Goal: Information Seeking & Learning: Learn about a topic

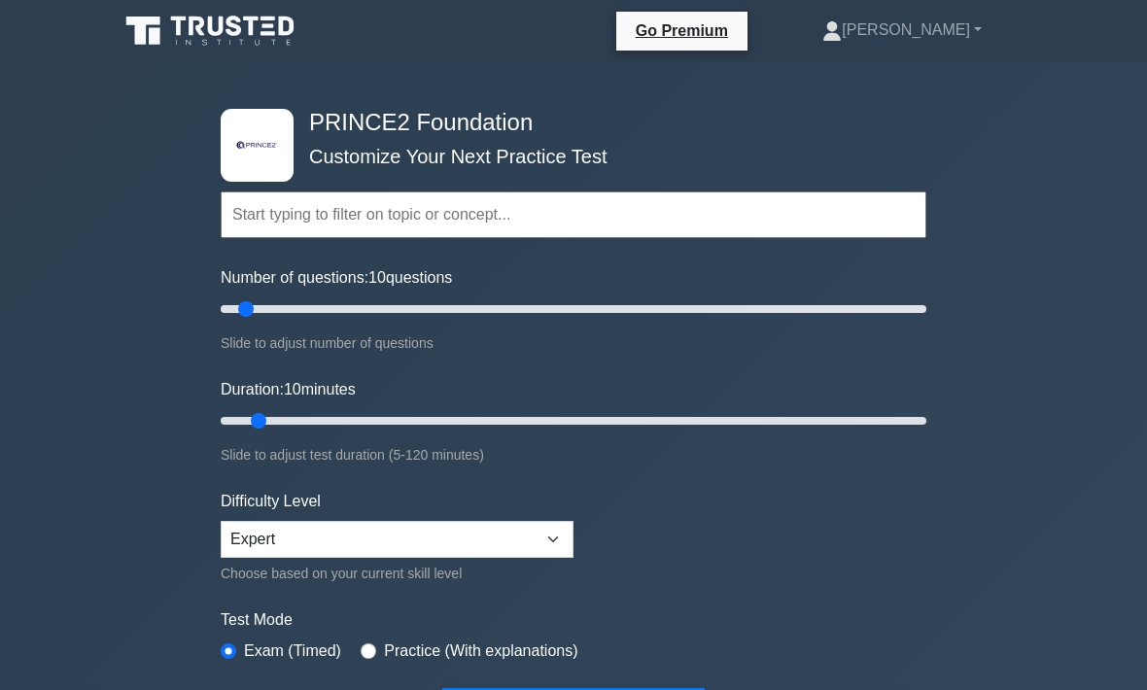
click at [393, 210] on input "text" at bounding box center [574, 215] width 706 height 47
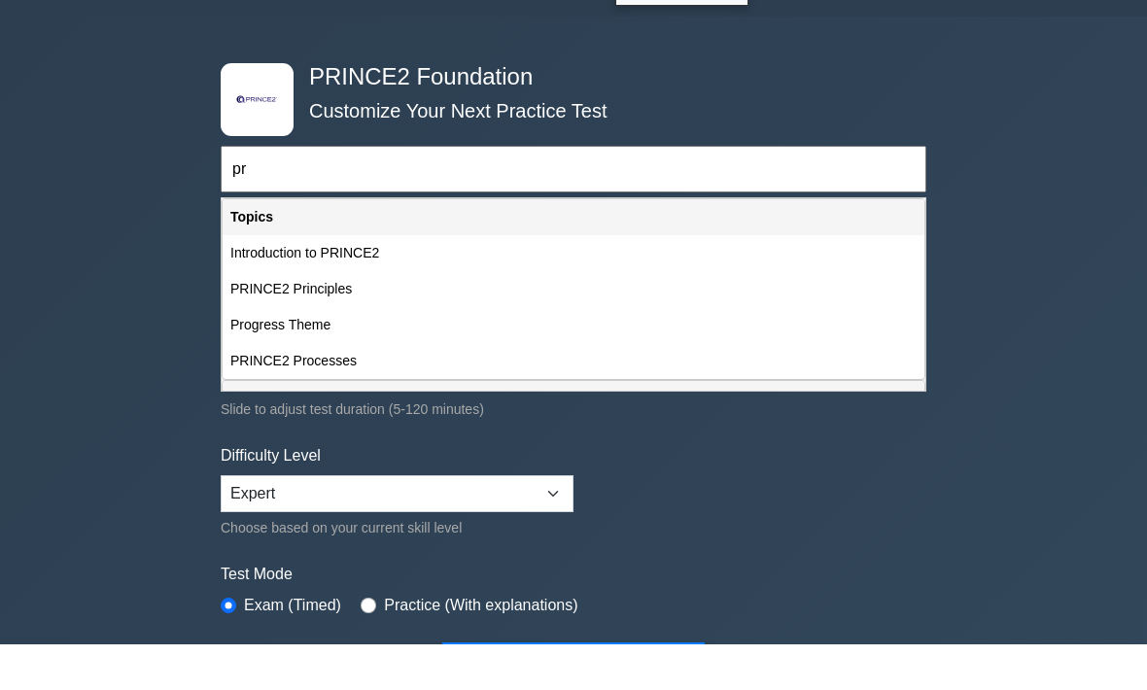
type input "p"
type input "i"
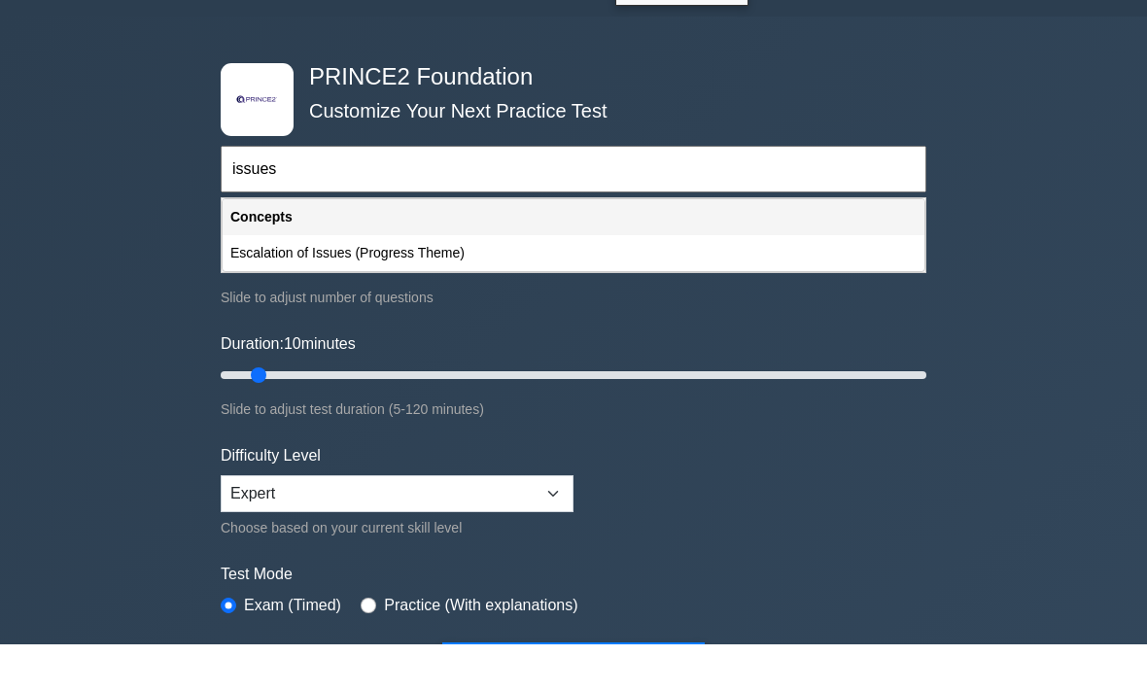
click at [450, 281] on div "Escalation of Issues (Progress Theme)" at bounding box center [574, 299] width 702 height 36
type input "Escalation of Issues (Progress Theme)"
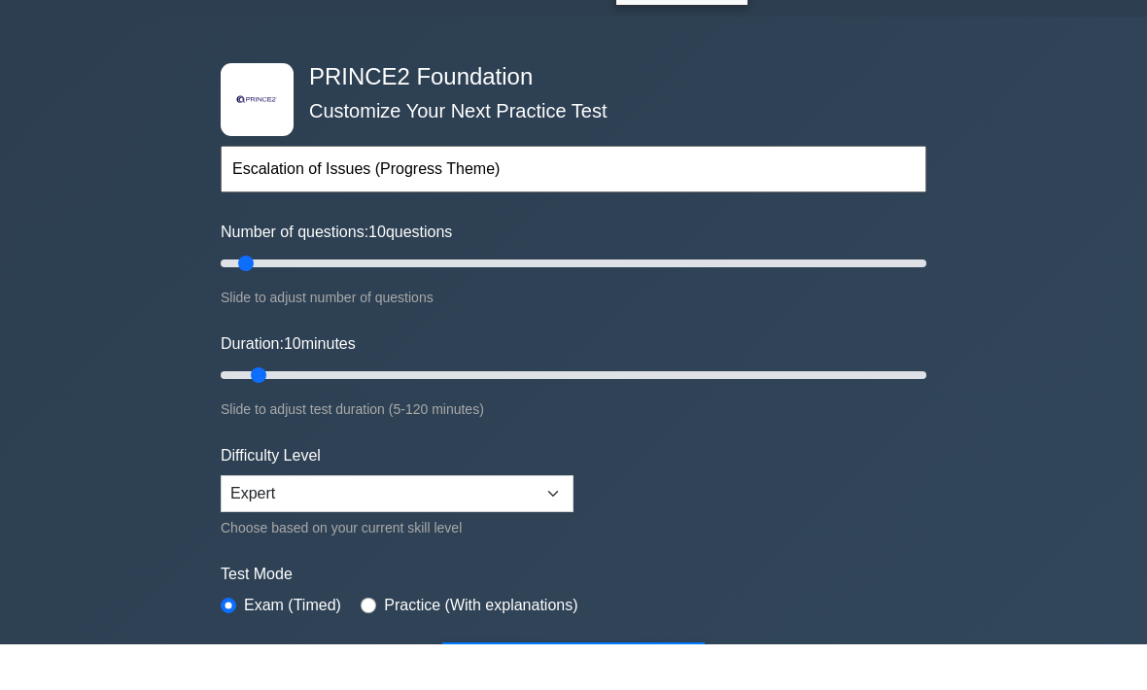
scroll to position [46, 0]
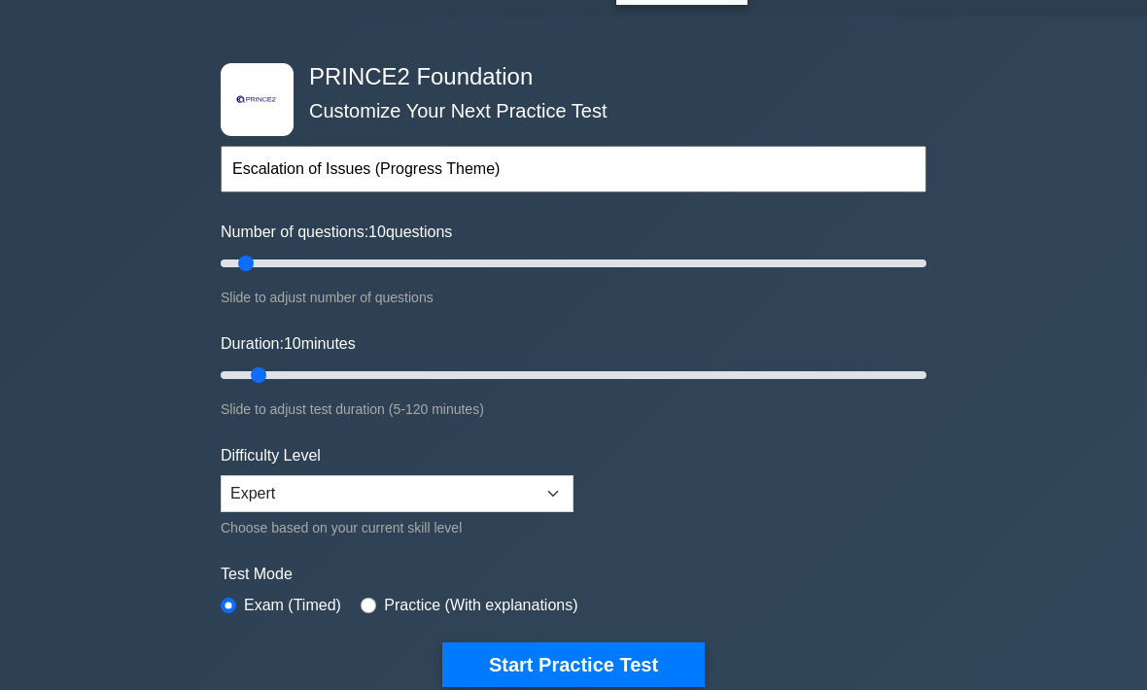
click at [213, 243] on div ".st0{fill-rule:evenodd;clip-rule:evenodd;fill:#000041;} .st1{fill-rule:evenodd;…" at bounding box center [573, 375] width 729 height 717
type input "5"
click at [228, 257] on input "Number of questions: 10 questions" at bounding box center [574, 263] width 706 height 23
click at [601, 681] on button "Start Practice Test" at bounding box center [573, 665] width 262 height 45
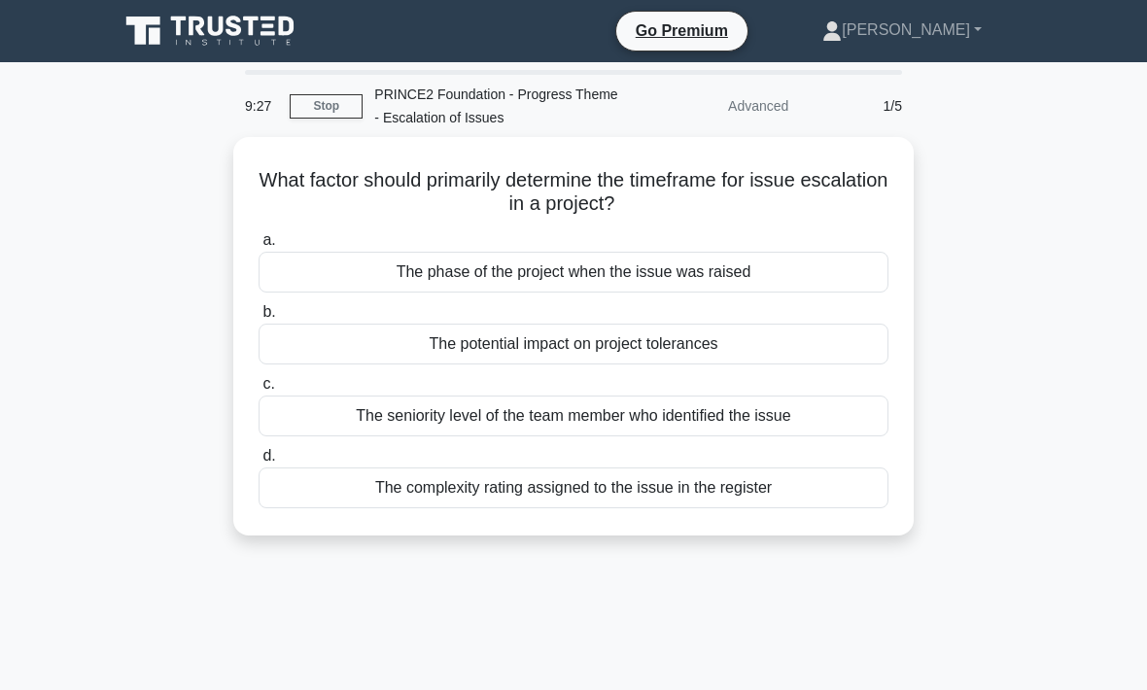
click at [660, 336] on div "The potential impact on project tolerances" at bounding box center [574, 344] width 630 height 41
click at [259, 319] on input "b. The potential impact on project tolerances" at bounding box center [259, 312] width 0 height 13
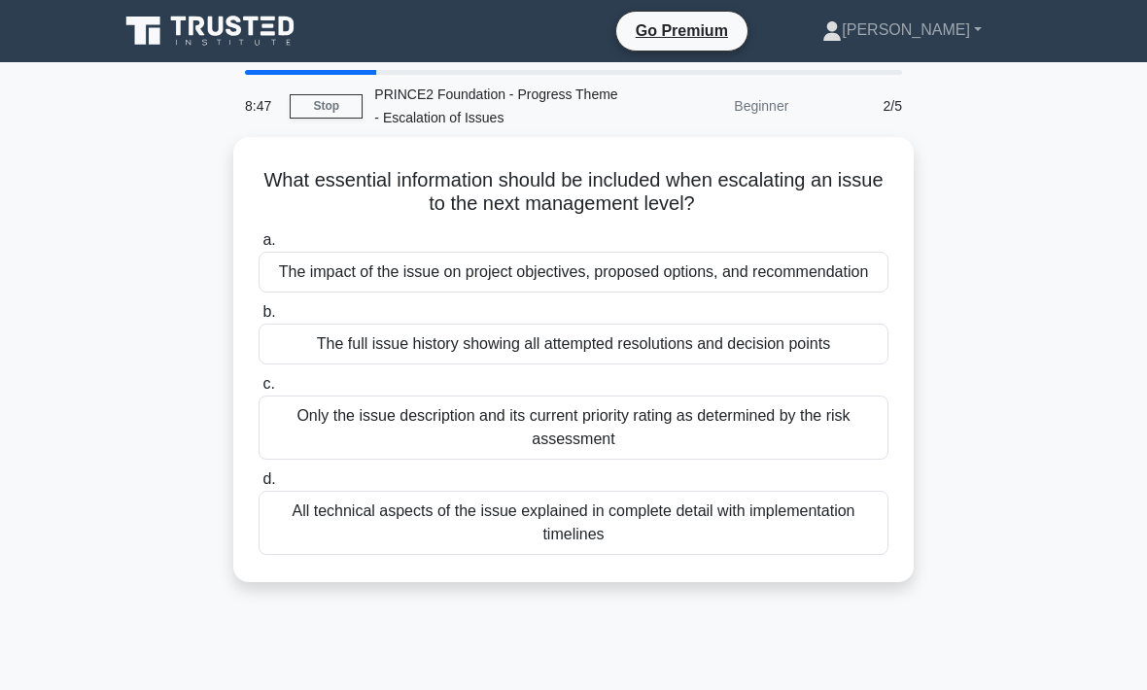
click at [645, 275] on div "The impact of the issue on project objectives, proposed options, and recommenda…" at bounding box center [574, 272] width 630 height 41
click at [259, 247] on input "a. The impact of the issue on project objectives, proposed options, and recomme…" at bounding box center [259, 240] width 0 height 13
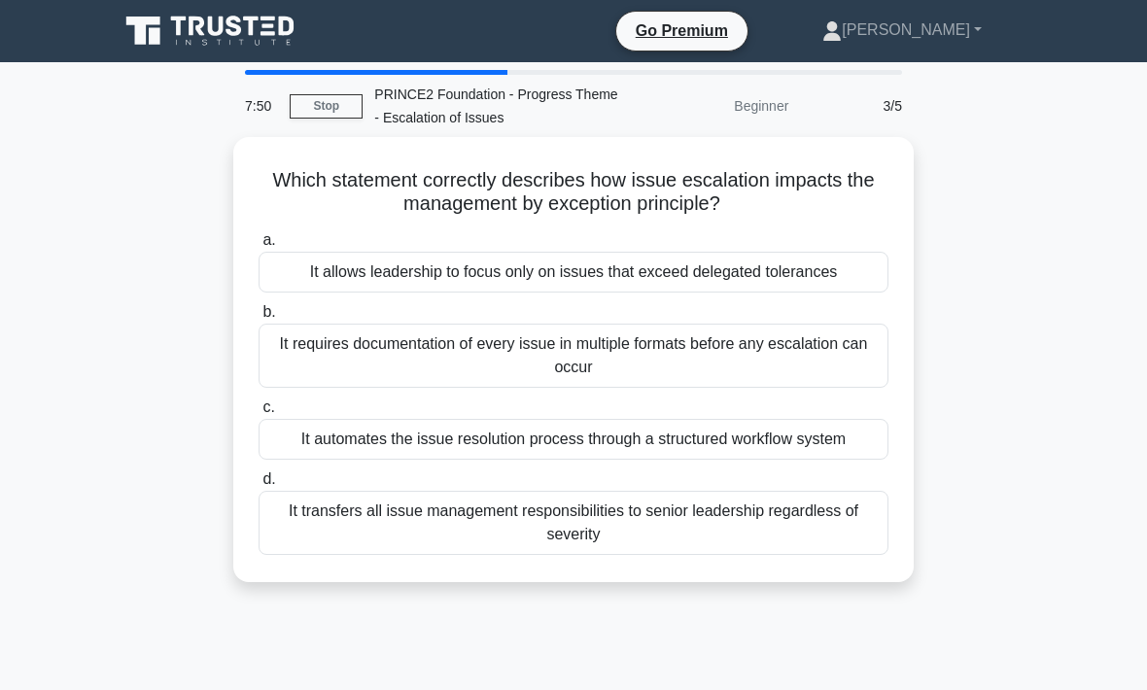
click at [728, 272] on div "It allows leadership to focus only on issues that exceed delegated tolerances" at bounding box center [574, 272] width 630 height 41
click at [259, 247] on input "a. It allows leadership to focus only on issues that exceed delegated tolerances" at bounding box center [259, 240] width 0 height 13
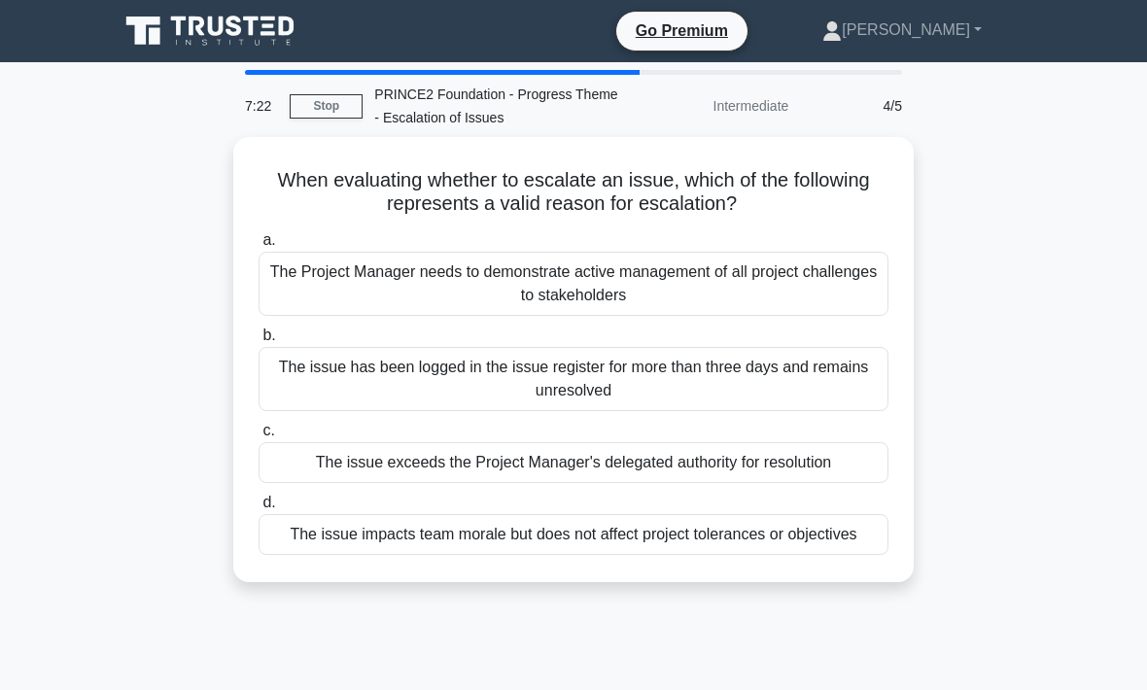
click at [727, 455] on div "The issue exceeds the Project Manager's delegated authority for resolution" at bounding box center [574, 462] width 630 height 41
click at [259, 437] on input "c. The issue exceeds the Project Manager's delegated authority for resolution" at bounding box center [259, 431] width 0 height 13
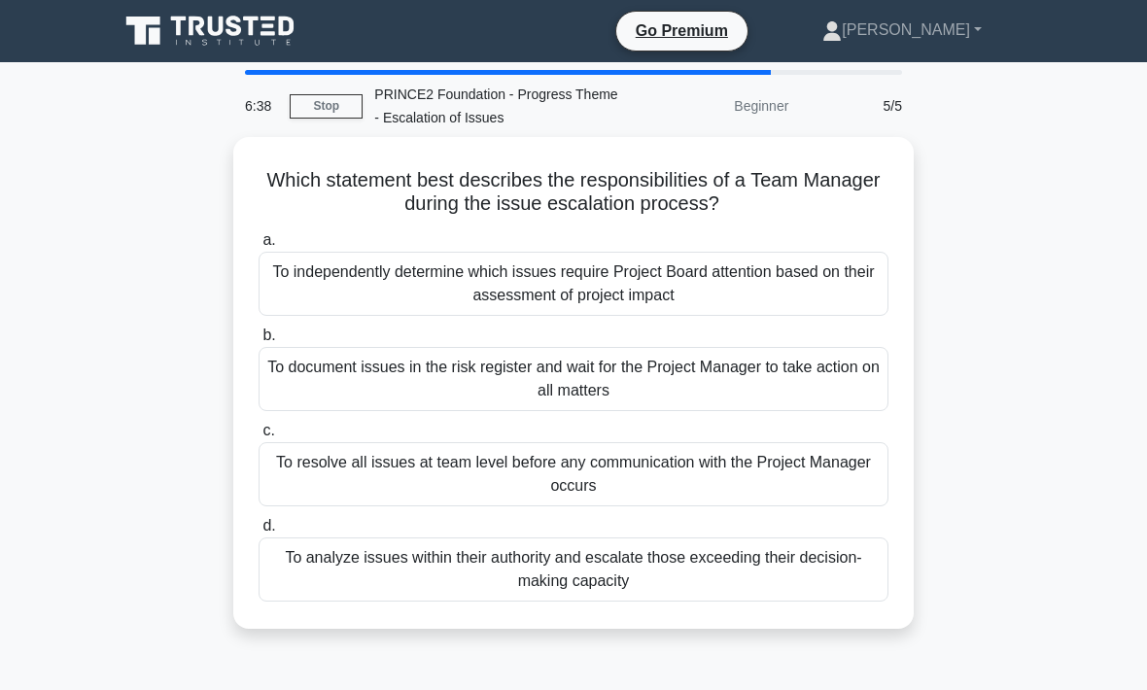
click at [626, 563] on div "To analyze issues within their authority and escalate those exceeding their dec…" at bounding box center [574, 570] width 630 height 64
click at [259, 533] on input "d. To analyze issues within their authority and escalate those exceeding their …" at bounding box center [259, 526] width 0 height 13
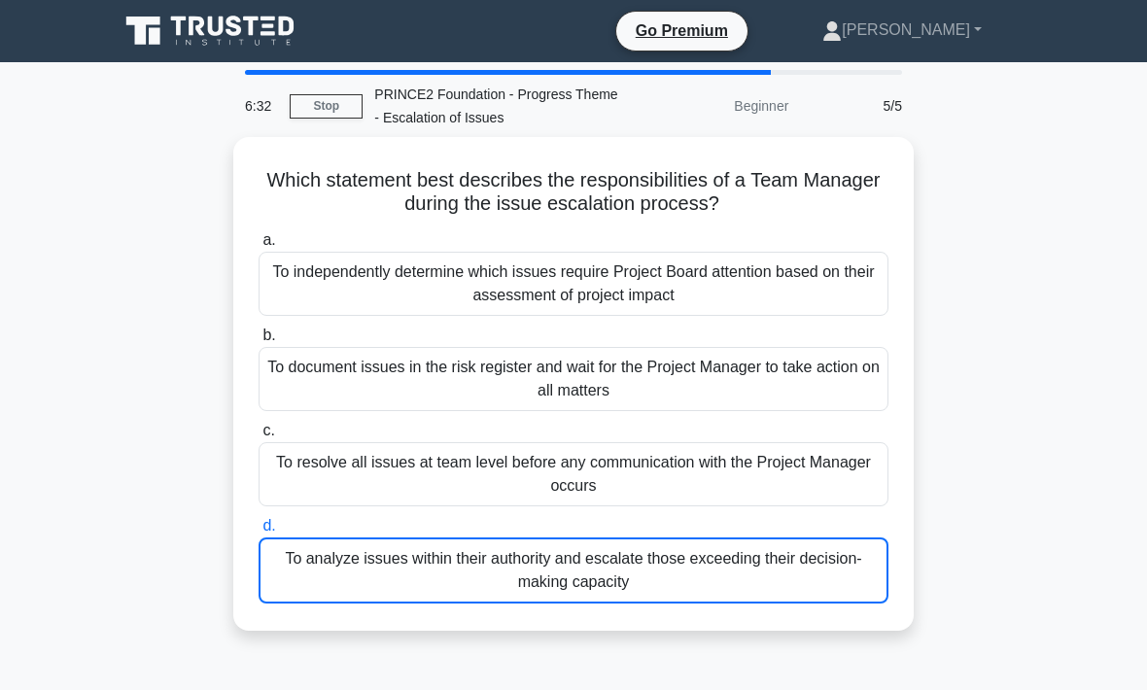
click at [319, 100] on link "Stop" at bounding box center [326, 106] width 73 height 24
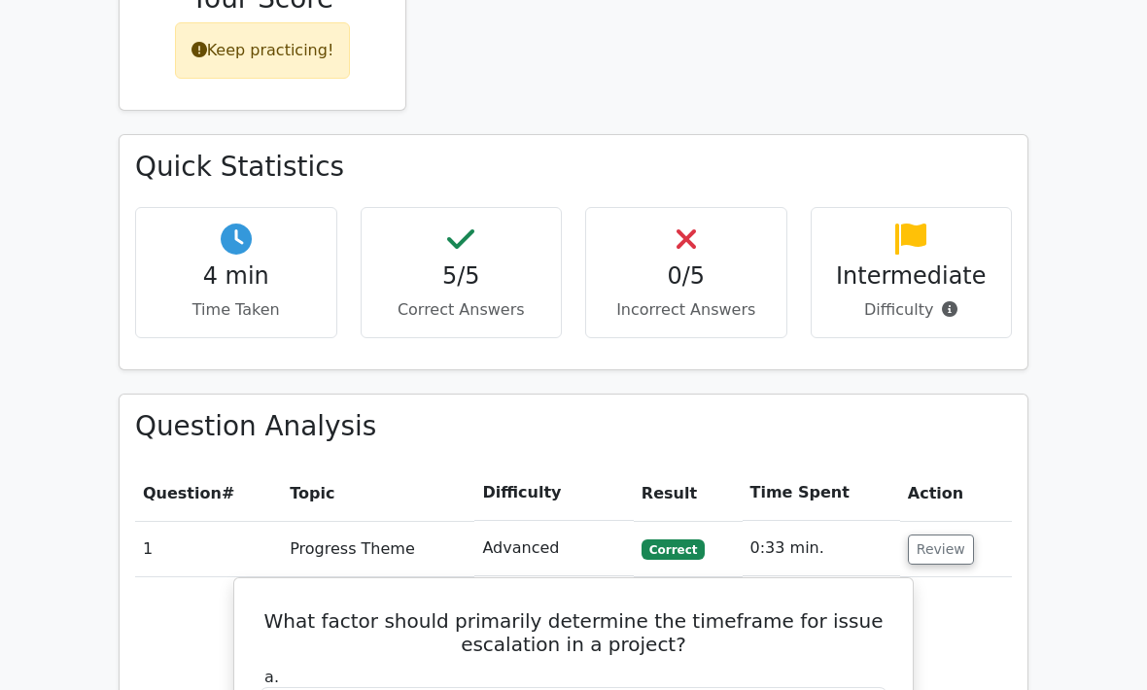
click at [948, 536] on button "Review" at bounding box center [941, 551] width 66 height 30
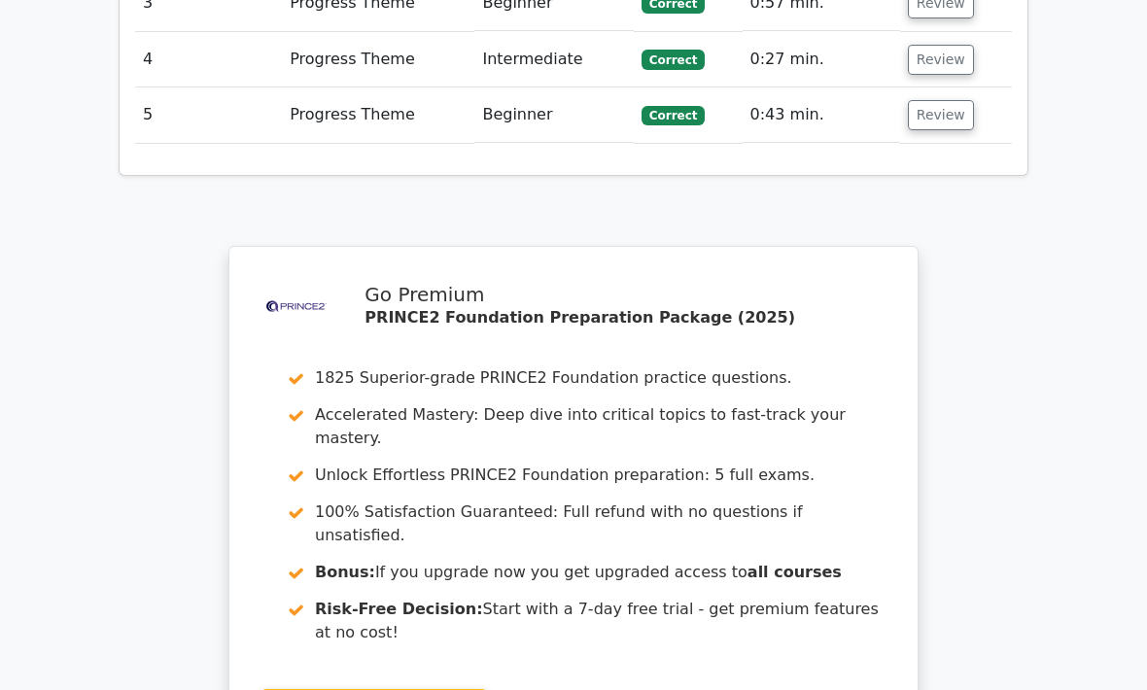
scroll to position [2888, 0]
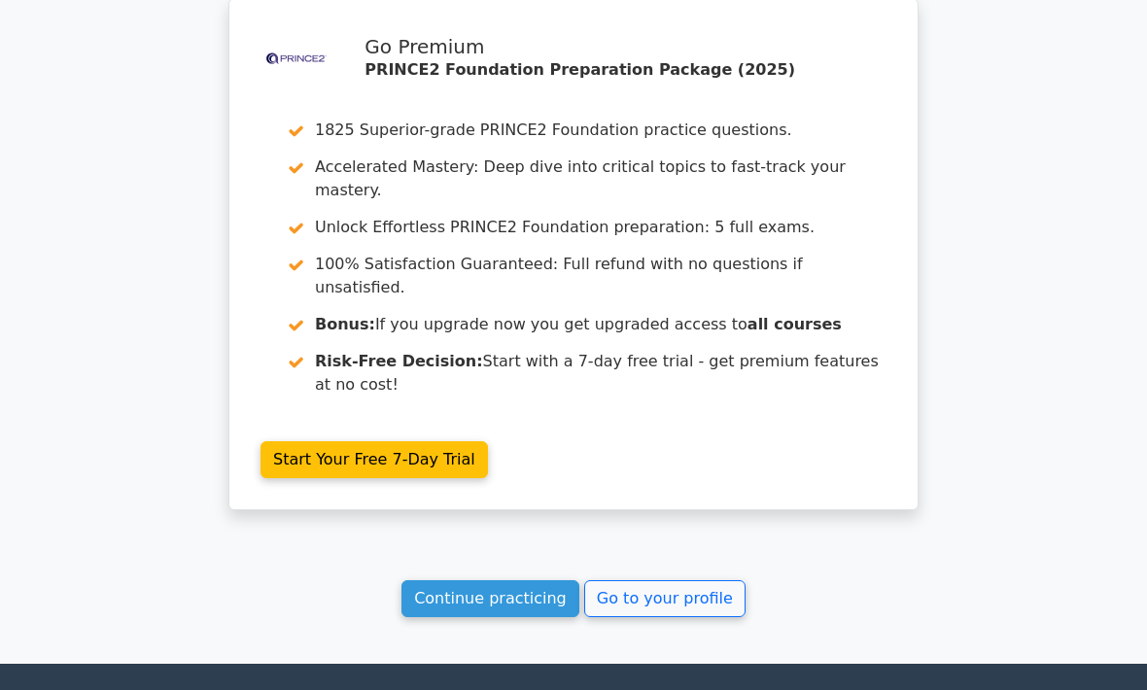
click at [509, 581] on link "Continue practicing" at bounding box center [490, 599] width 178 height 37
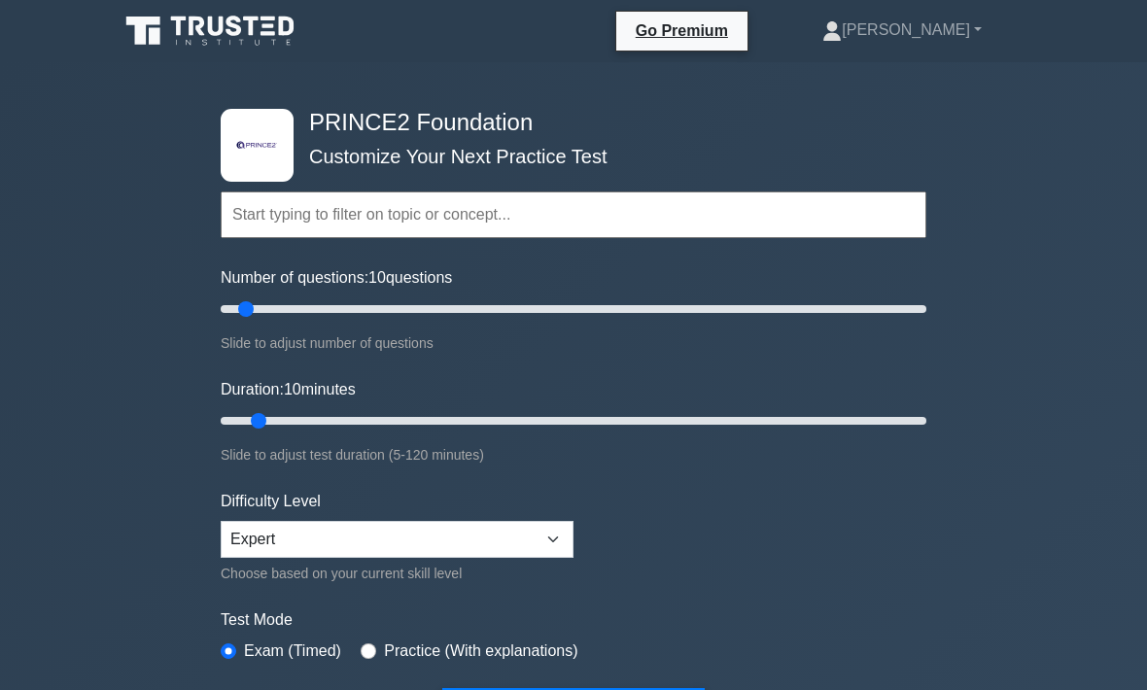
click at [274, 219] on input "text" at bounding box center [574, 215] width 706 height 47
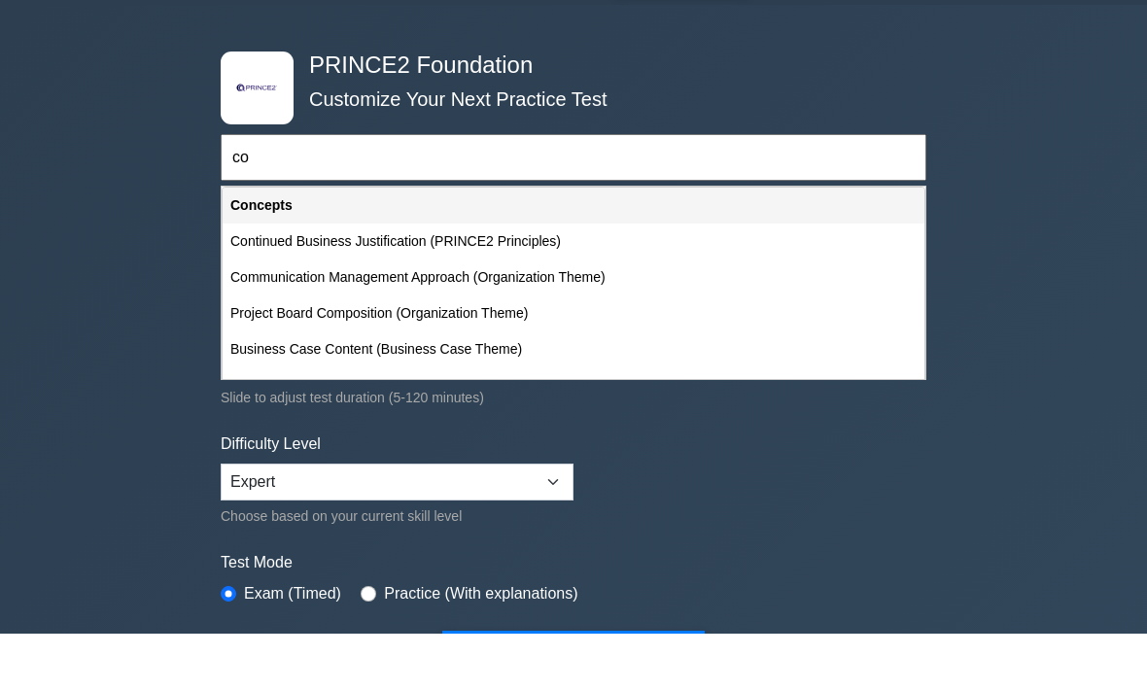
type input "c"
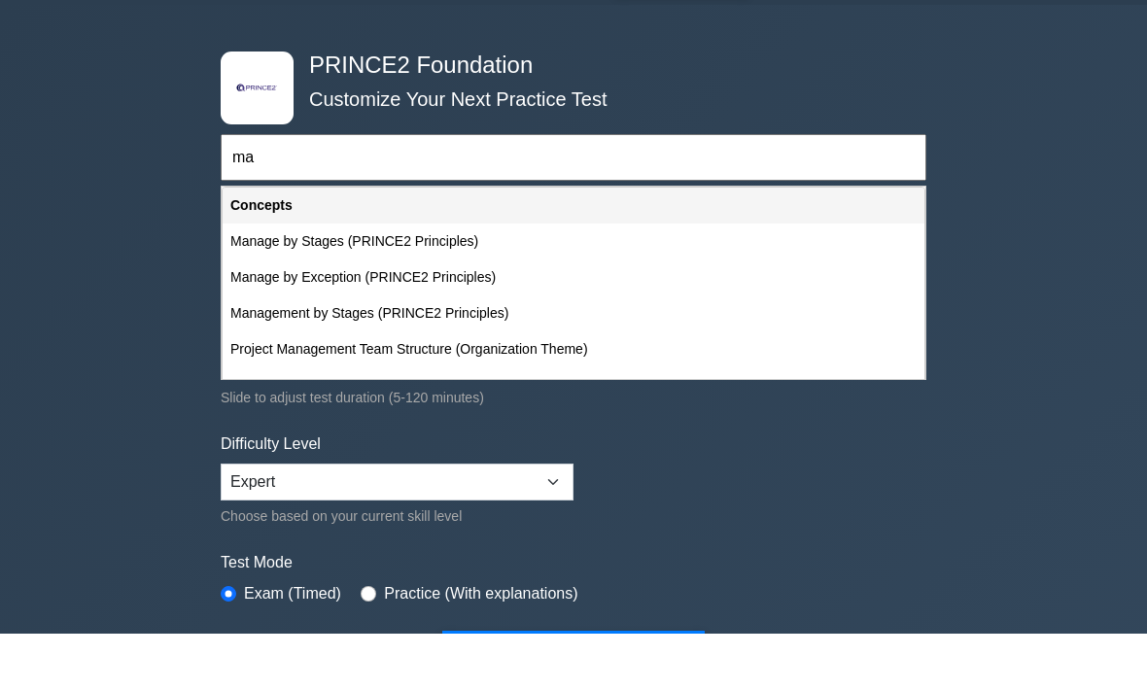
type input "m"
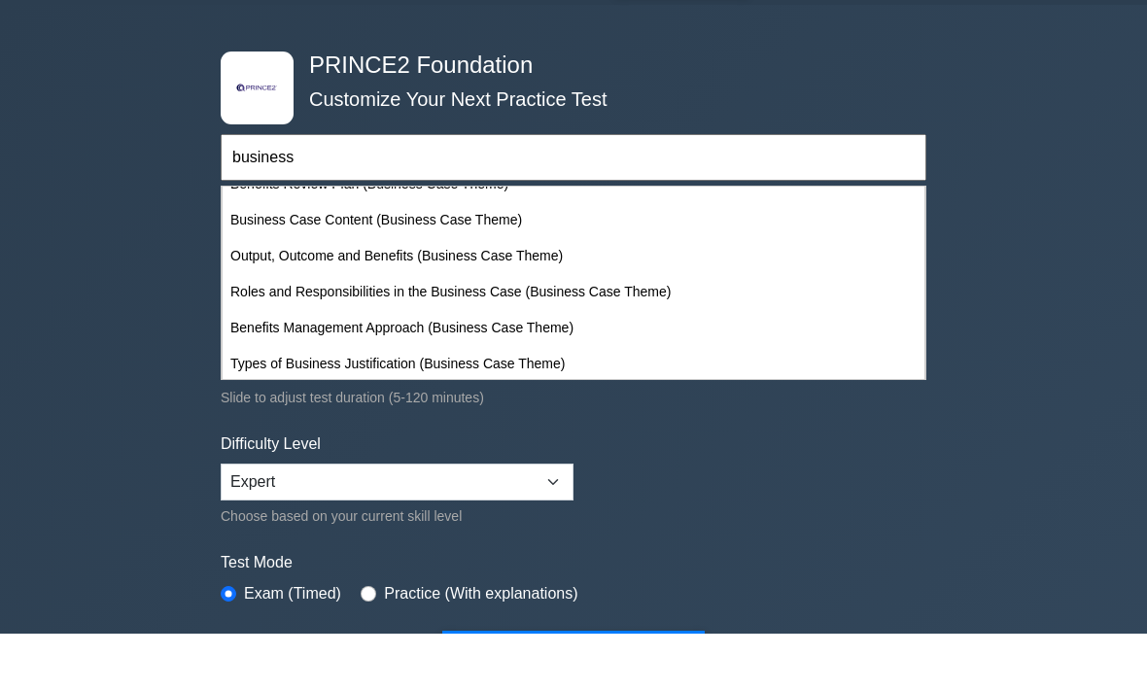
scroll to position [274, 0]
click at [541, 296] on div "Output, Outcome and Benefits (Business Case Theme)" at bounding box center [574, 314] width 702 height 36
type input "Output, Outcome and Benefits (Business Case Theme)"
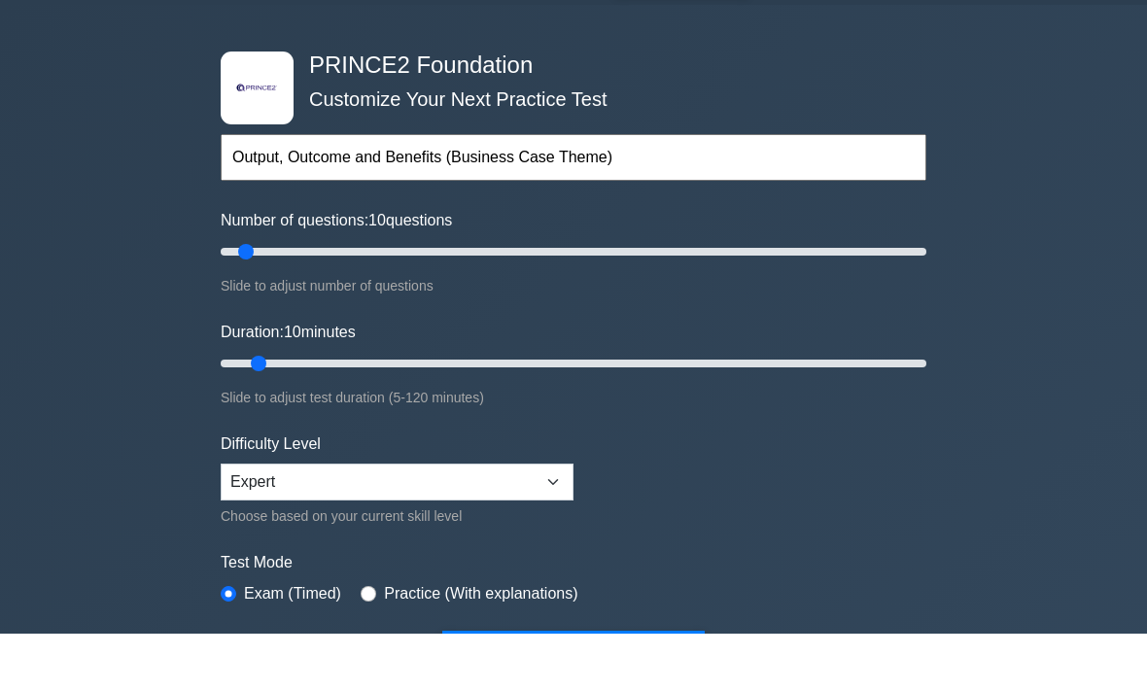
scroll to position [57, 0]
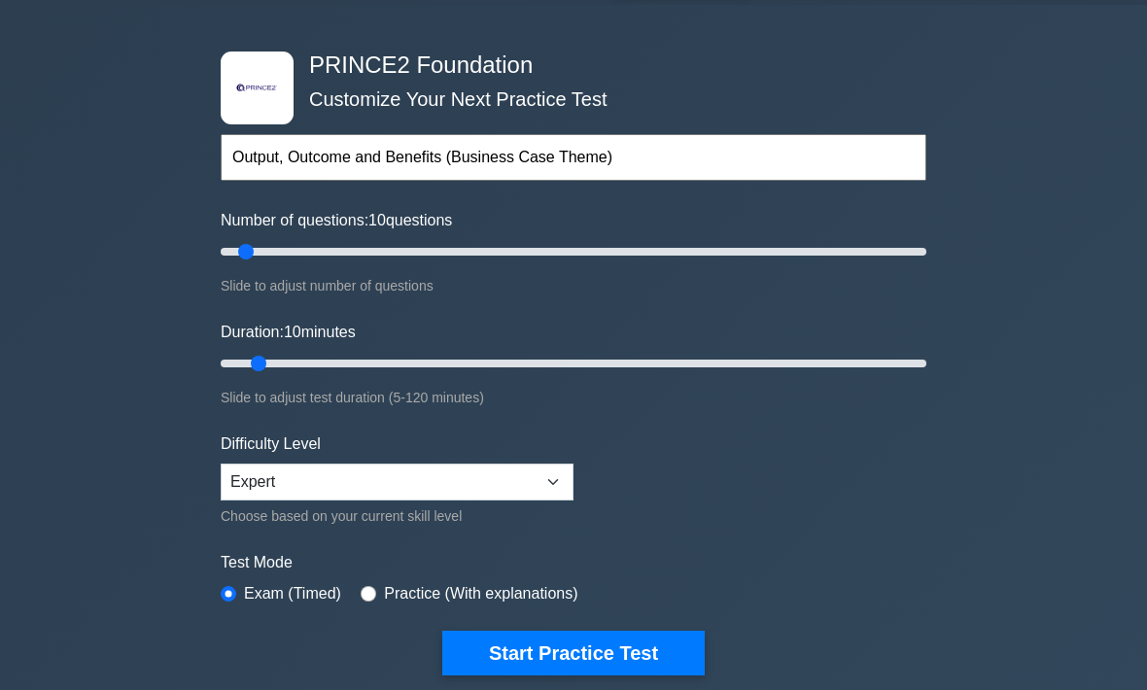
type input "5"
click at [227, 244] on input "Number of questions: 10 questions" at bounding box center [574, 251] width 706 height 23
click at [616, 647] on button "Start Practice Test" at bounding box center [573, 653] width 262 height 45
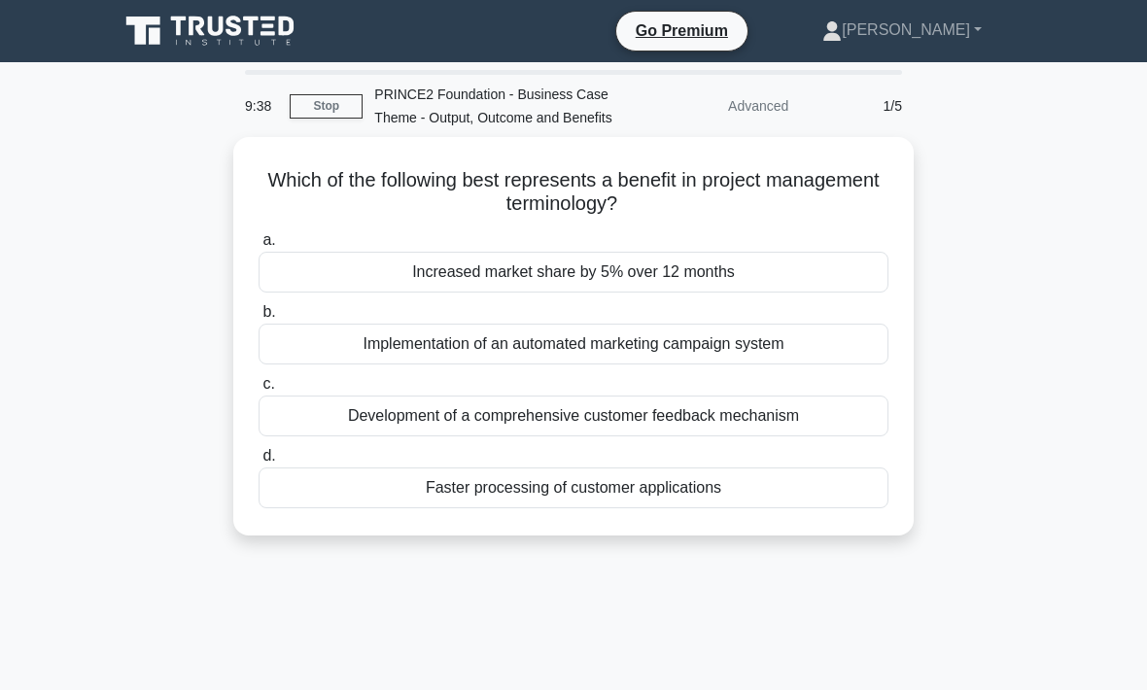
click at [673, 436] on div "Development of a comprehensive customer feedback mechanism" at bounding box center [574, 416] width 630 height 41
click at [259, 391] on input "c. Development of a comprehensive customer feedback mechanism" at bounding box center [259, 384] width 0 height 13
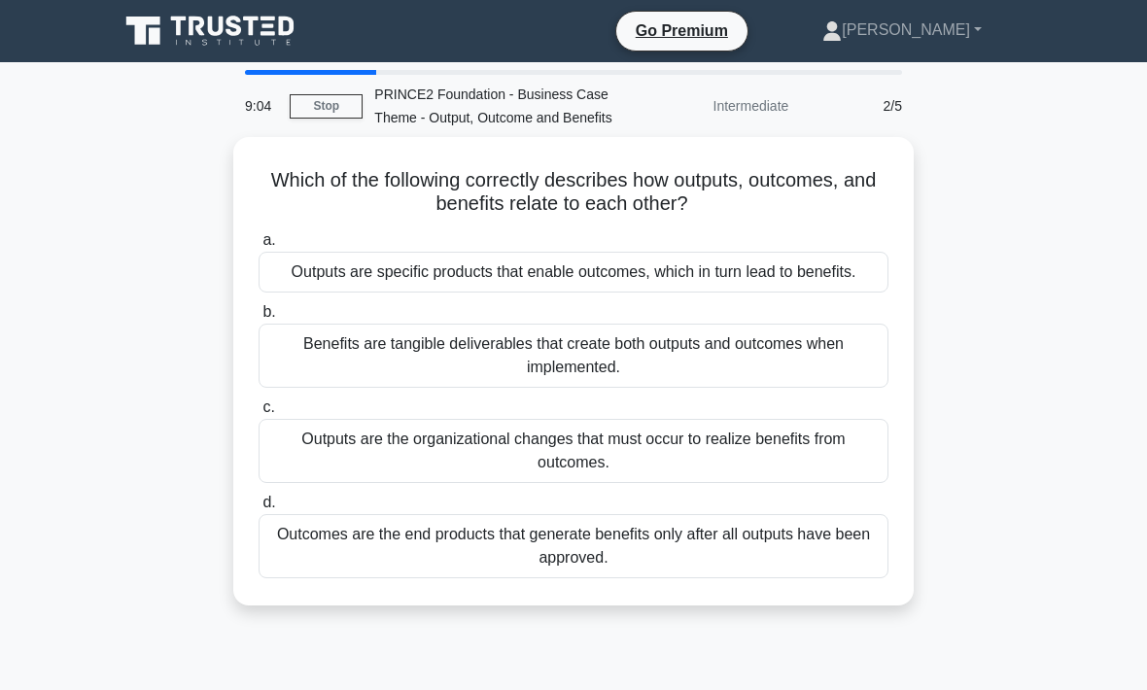
click at [643, 293] on div "Outputs are specific products that enable outcomes, which in turn lead to benef…" at bounding box center [574, 272] width 630 height 41
click at [259, 247] on input "a. Outputs are specific products that enable outcomes, which in turn lead to be…" at bounding box center [259, 240] width 0 height 13
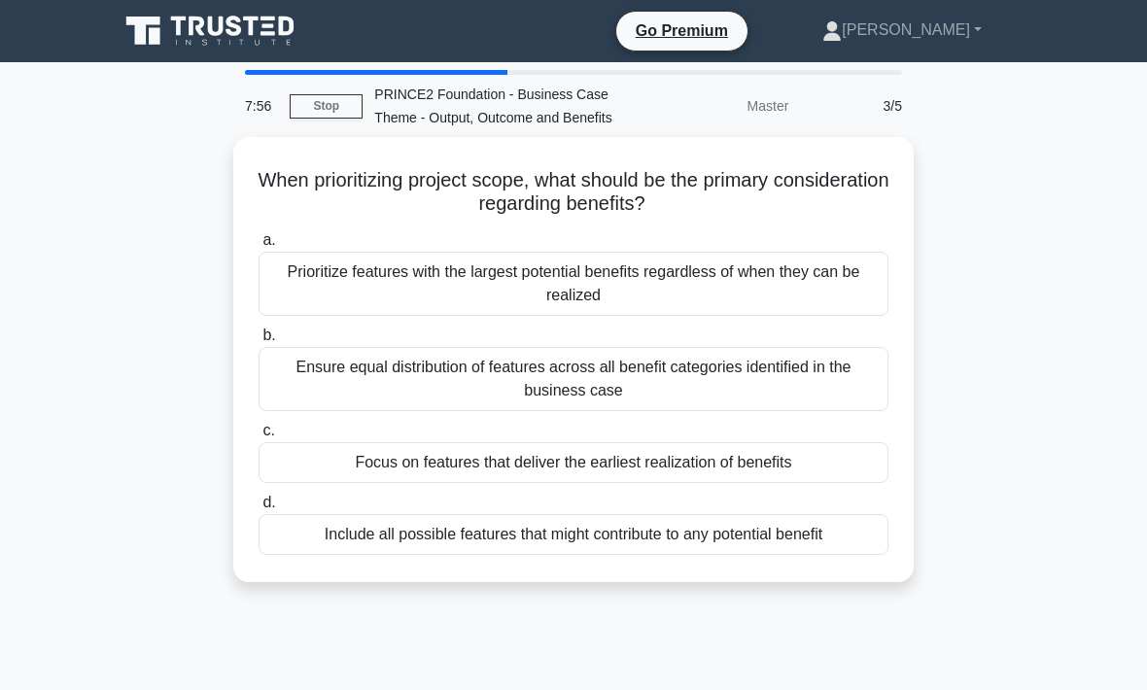
click at [622, 555] on div "Include all possible features that might contribute to any potential benefit" at bounding box center [574, 534] width 630 height 41
click at [259, 509] on input "d. Include all possible features that might contribute to any potential benefit" at bounding box center [259, 503] width 0 height 13
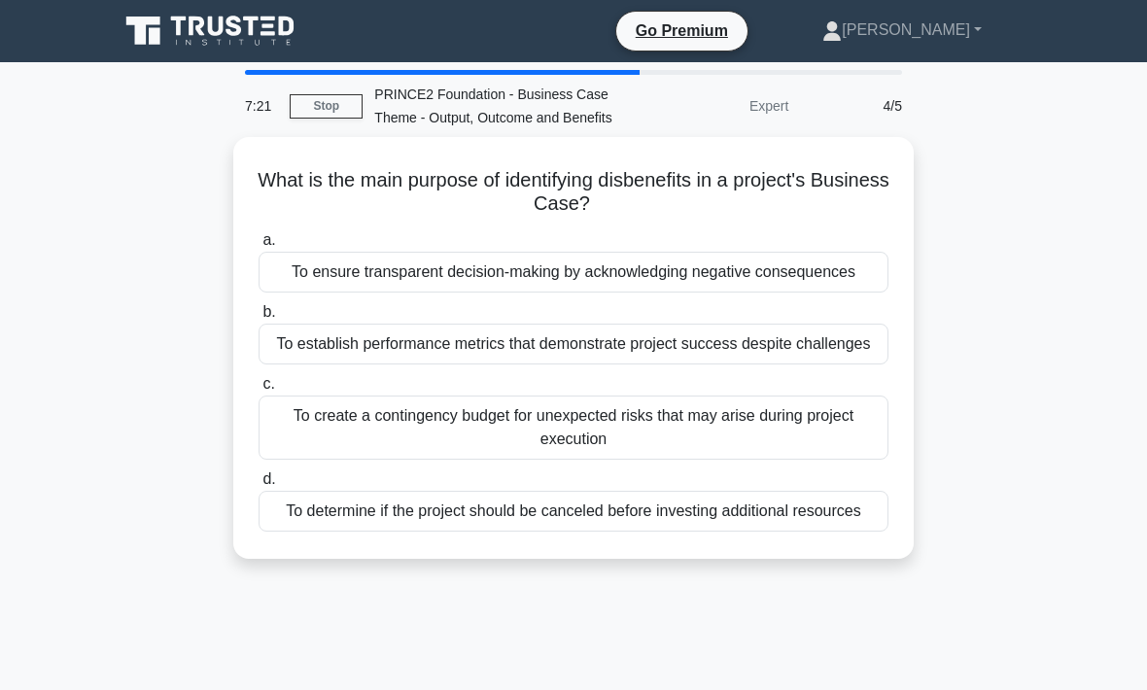
click at [602, 532] on div "To determine if the project should be canceled before investing additional reso…" at bounding box center [574, 511] width 630 height 41
click at [259, 486] on input "d. To determine if the project should be canceled before investing additional r…" at bounding box center [259, 479] width 0 height 13
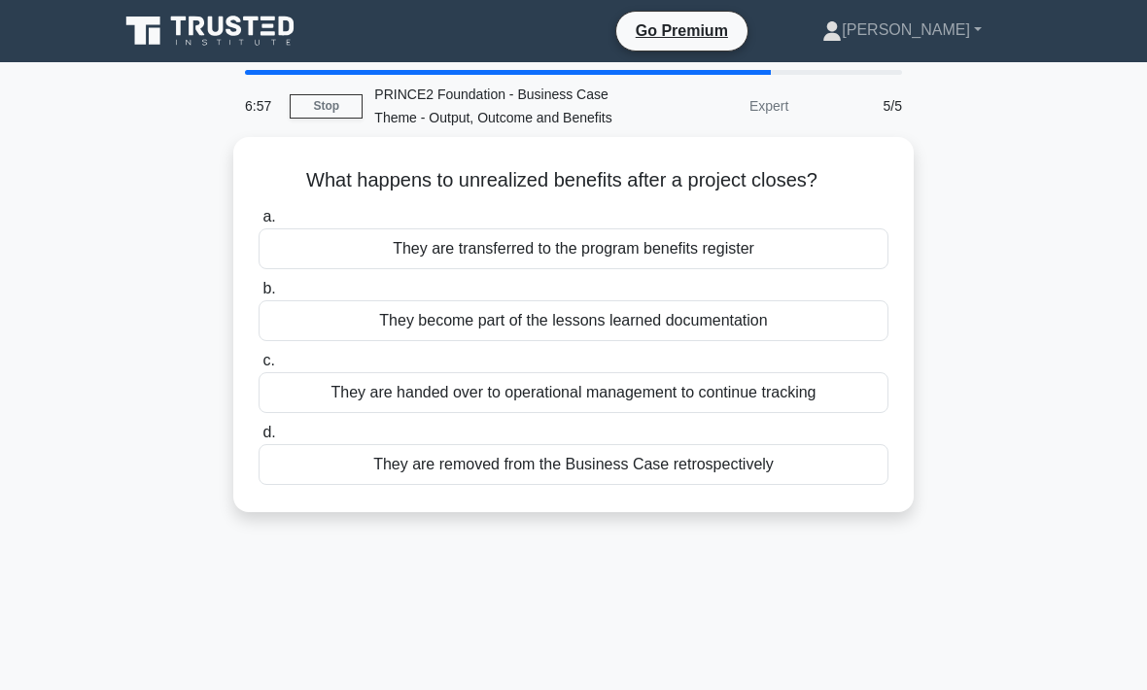
click at [647, 341] on div "They become part of the lessons learned documentation" at bounding box center [574, 320] width 630 height 41
click at [259, 296] on input "b. They become part of the lessons learned documentation" at bounding box center [259, 289] width 0 height 13
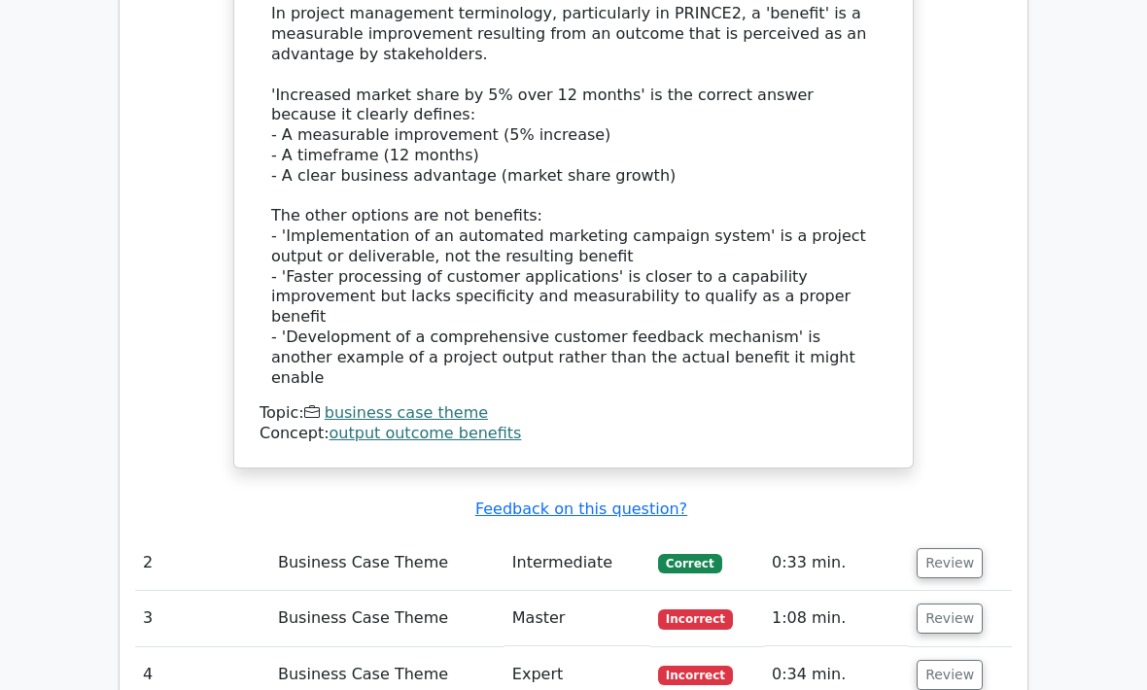
scroll to position [2006, 0]
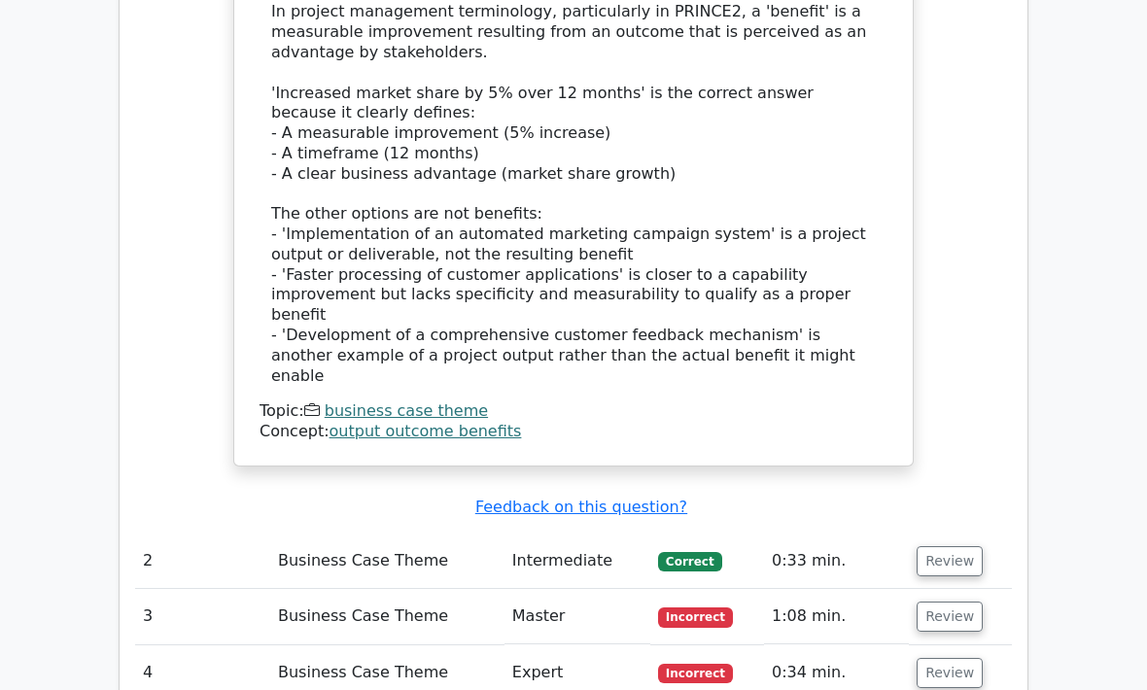
click at [957, 603] on button "Review" at bounding box center [950, 618] width 66 height 30
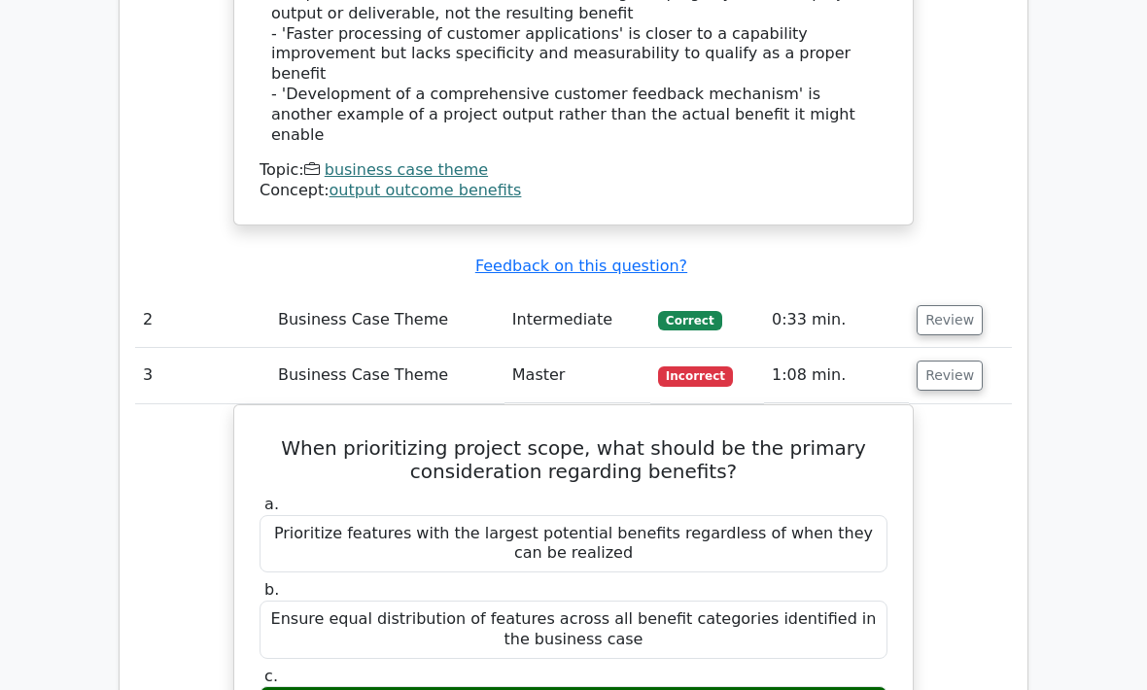
scroll to position [2249, 0]
click at [956, 361] on button "Review" at bounding box center [950, 376] width 66 height 30
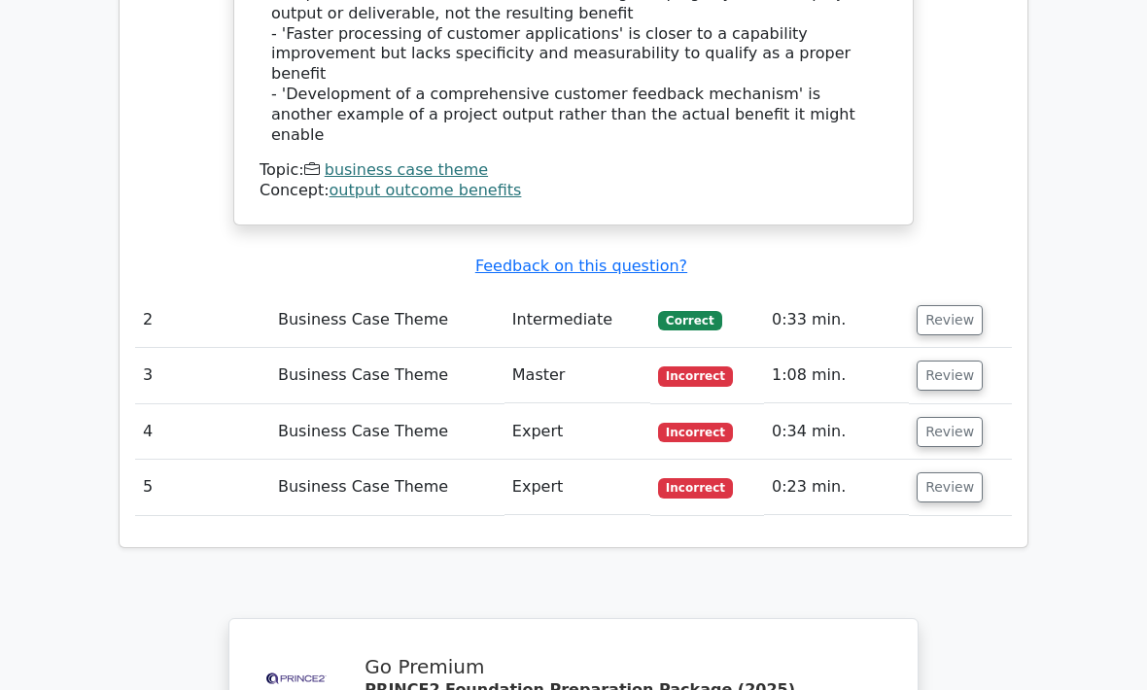
click at [956, 417] on button "Review" at bounding box center [950, 432] width 66 height 30
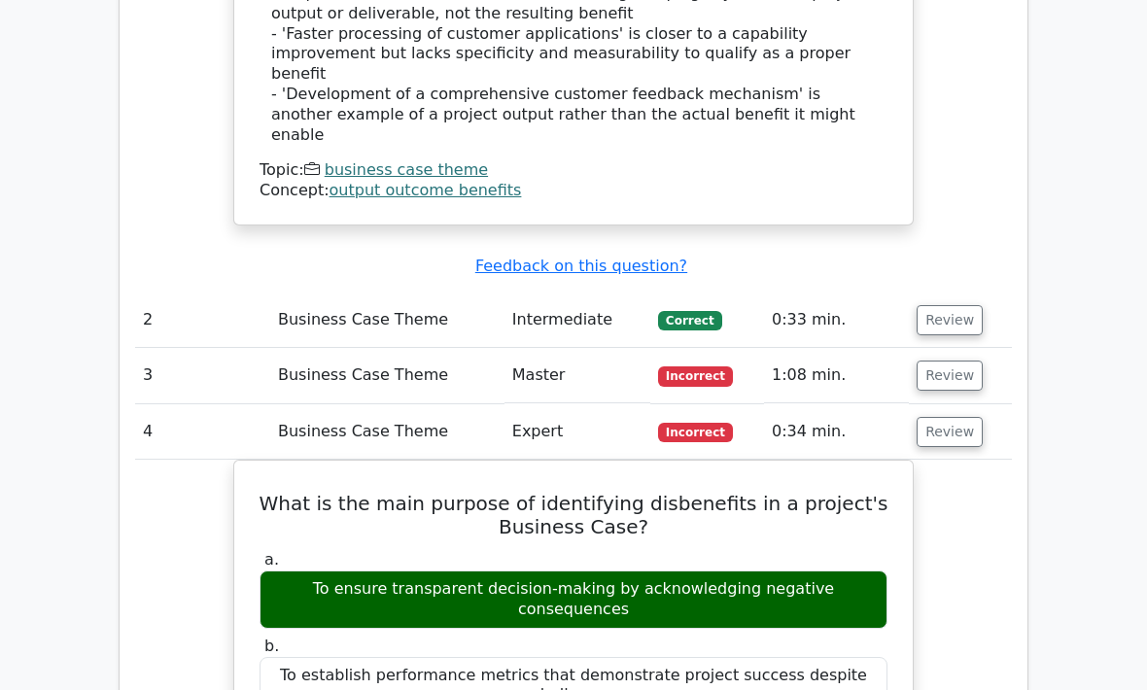
click at [951, 417] on button "Review" at bounding box center [950, 432] width 66 height 30
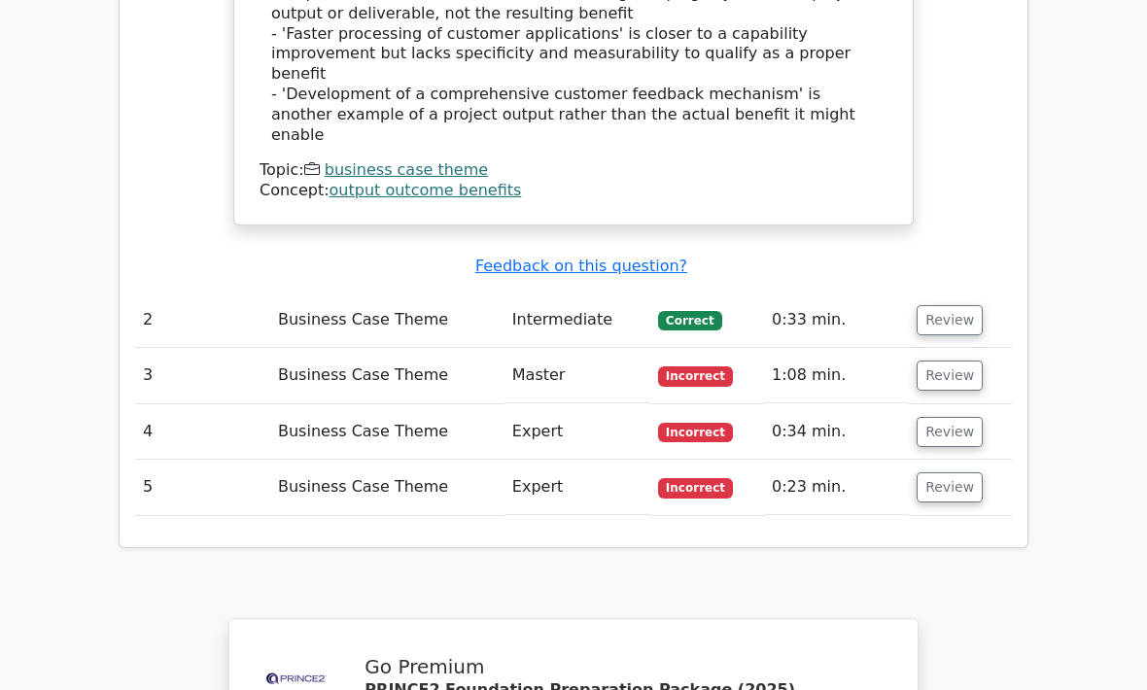
click at [959, 472] on button "Review" at bounding box center [950, 487] width 66 height 30
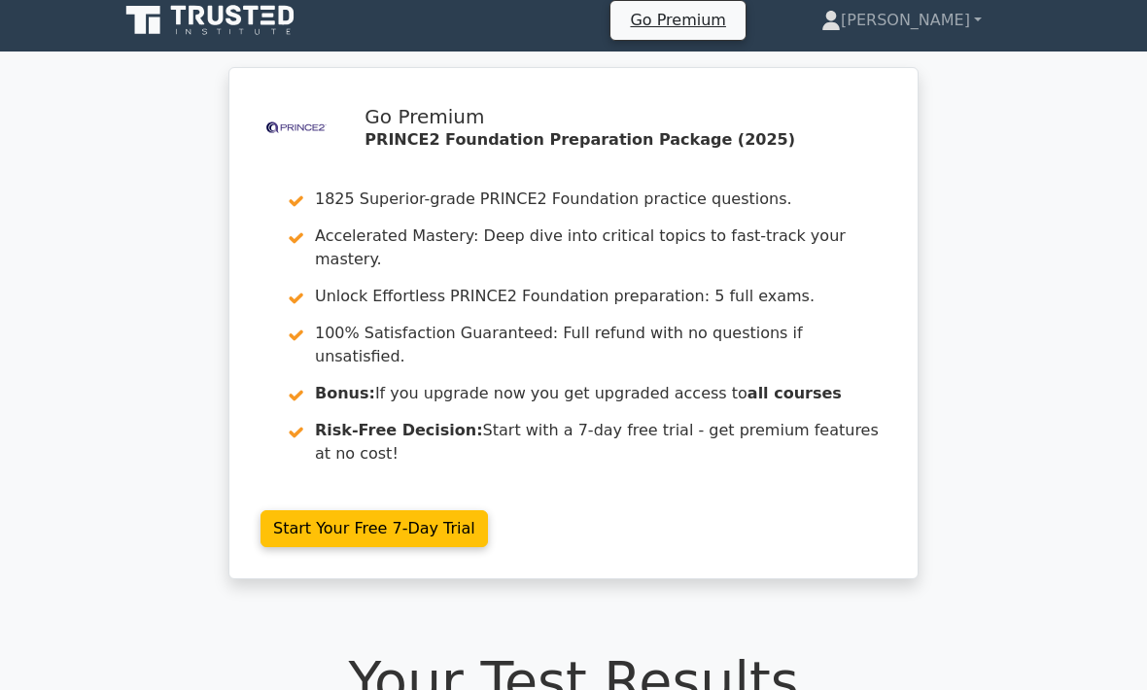
scroll to position [0, 0]
